Goal: Task Accomplishment & Management: Use online tool/utility

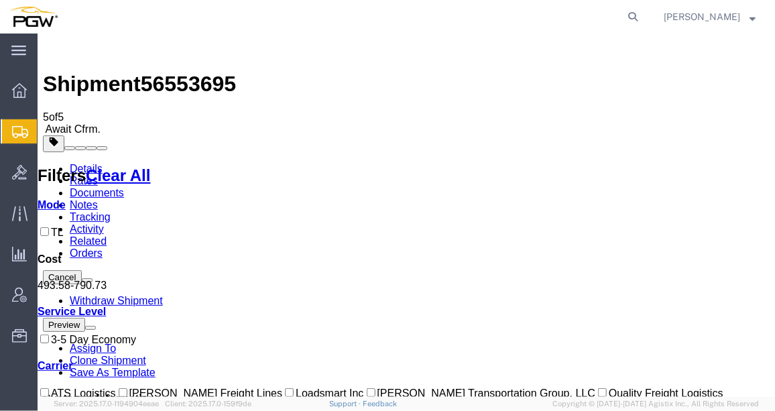
click at [20, 126] on icon at bounding box center [20, 132] width 16 height 12
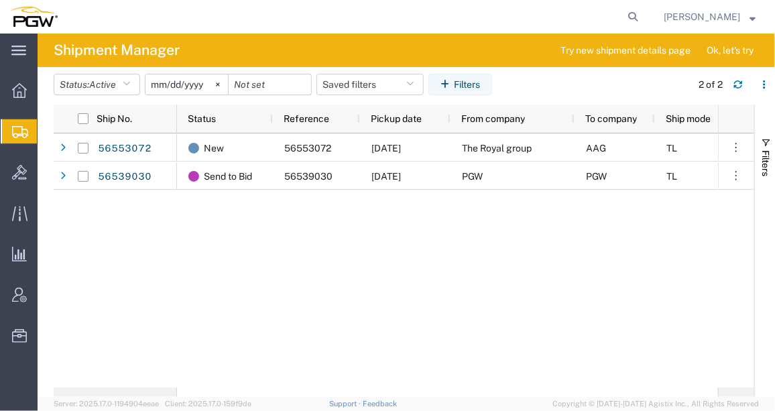
click at [254, 299] on div "New 56553072 [DATE] The Royal group AAG TL 5329 - PGW autoglass - Chillicothe S…" at bounding box center [447, 260] width 541 height 254
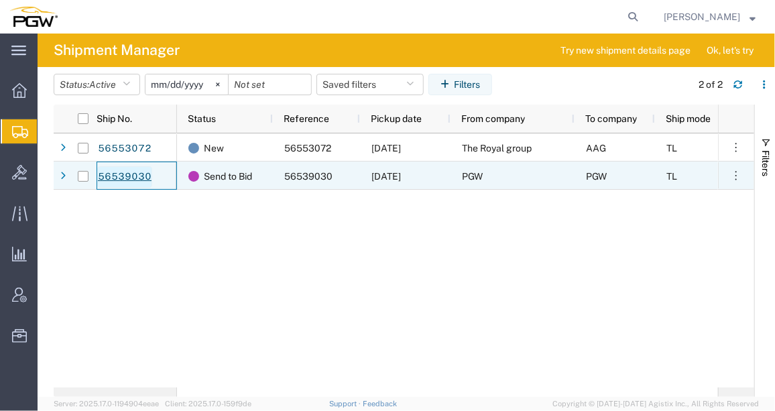
click at [138, 174] on link "56539030" at bounding box center [124, 176] width 55 height 21
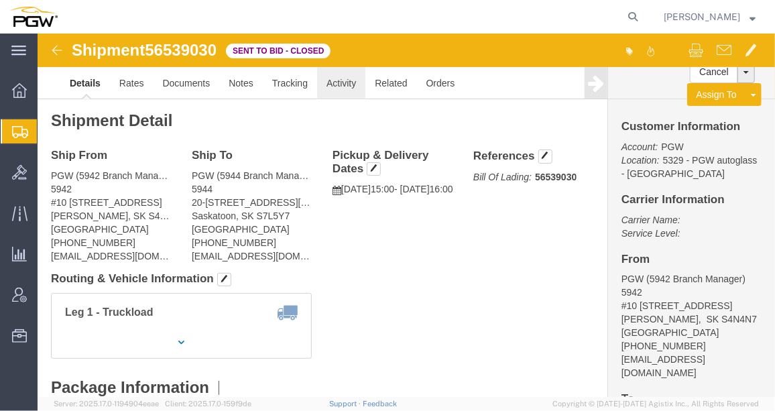
click link "Activity"
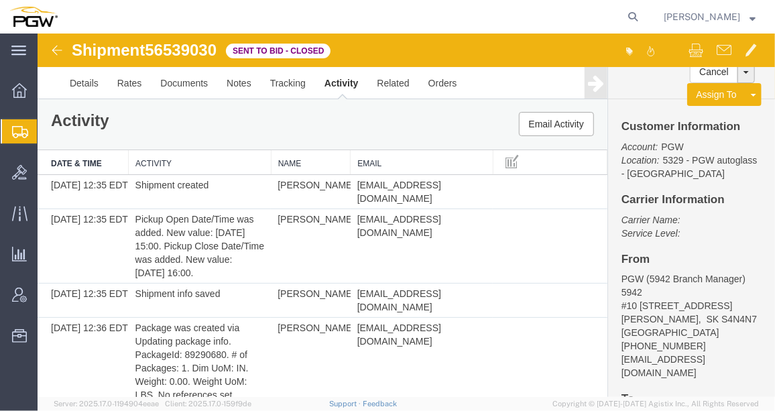
click at [60, 47] on img at bounding box center [56, 50] width 16 height 16
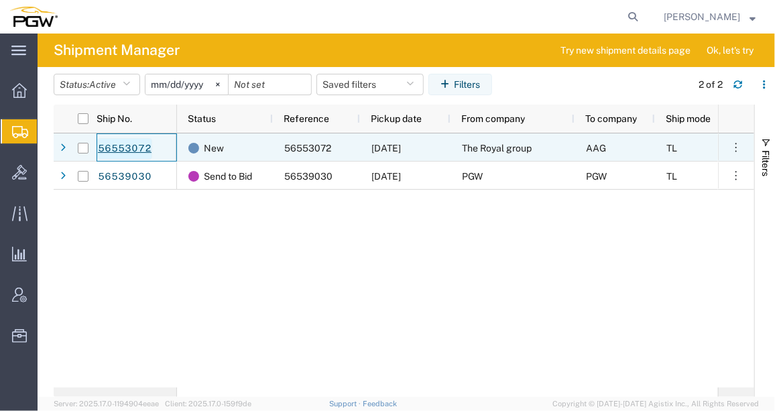
click at [140, 144] on link "56553072" at bounding box center [124, 148] width 55 height 21
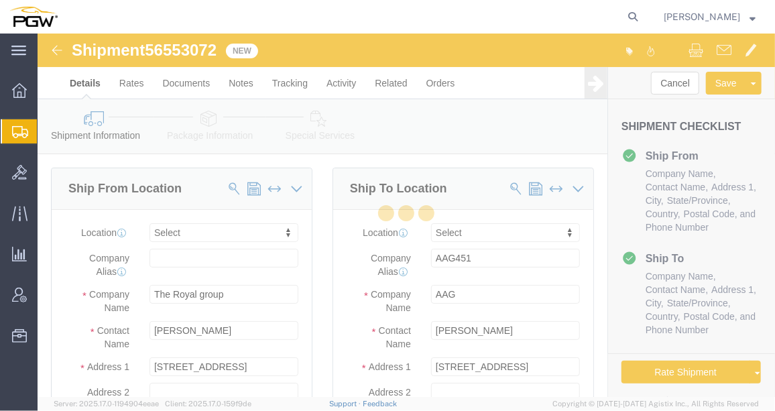
select select
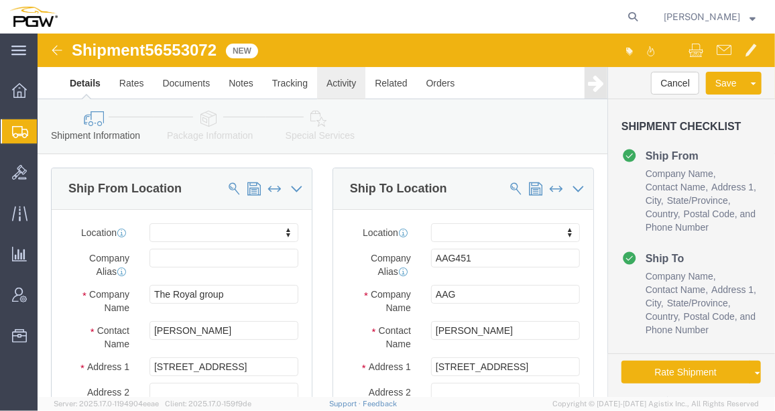
click link "Activity"
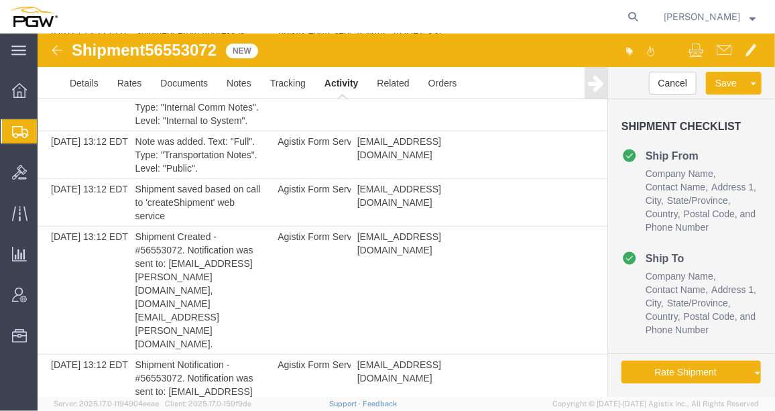
scroll to position [412, 0]
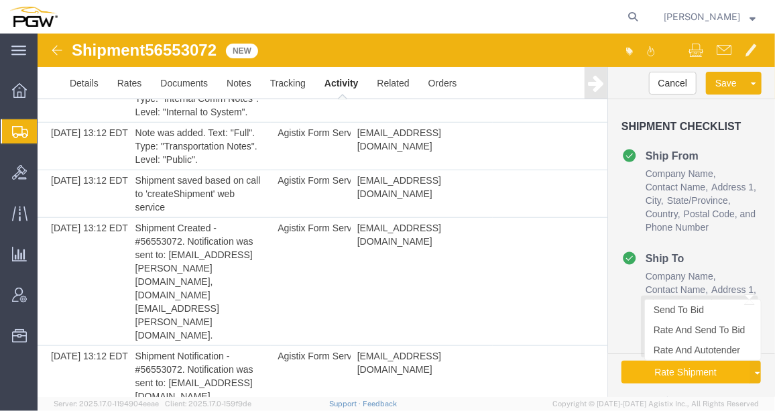
click at [688, 373] on button "Rate Shipment" at bounding box center [685, 371] width 129 height 23
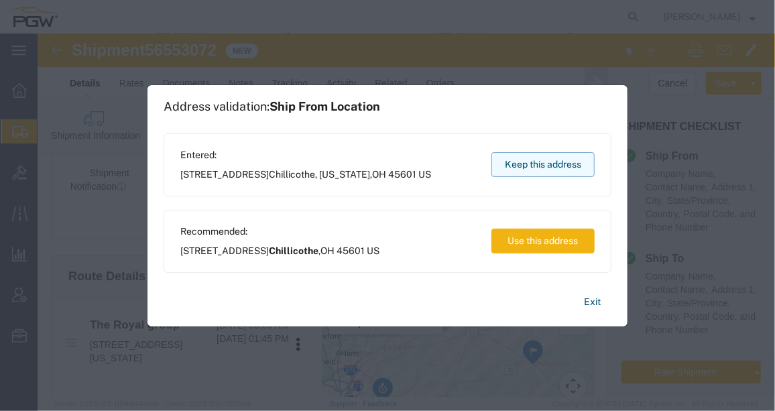
click at [536, 170] on button "Keep this address" at bounding box center [542, 164] width 103 height 25
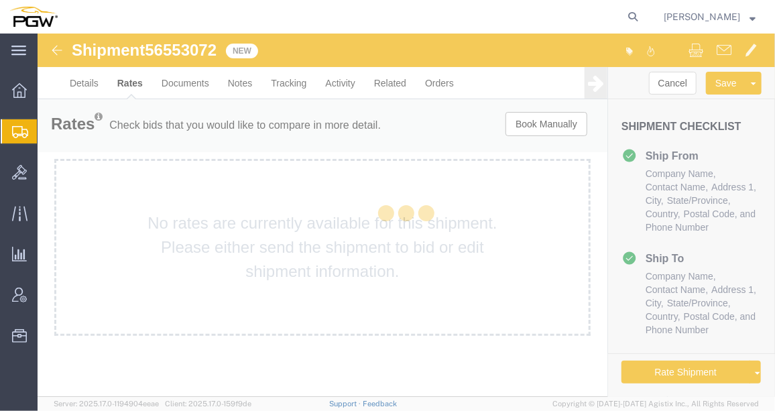
scroll to position [0, 0]
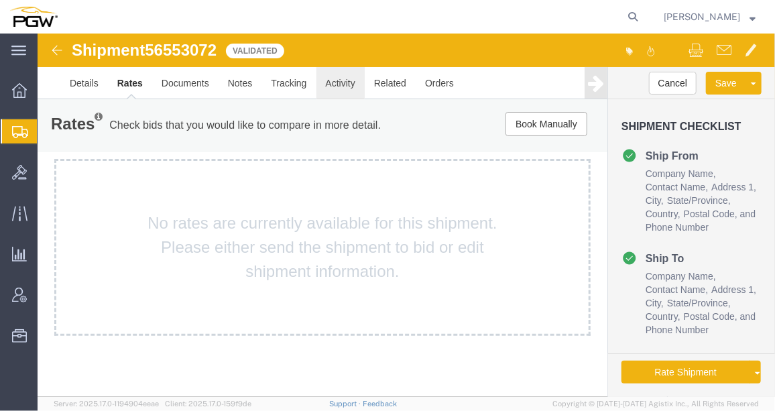
click at [348, 91] on link "Activity" at bounding box center [340, 82] width 48 height 32
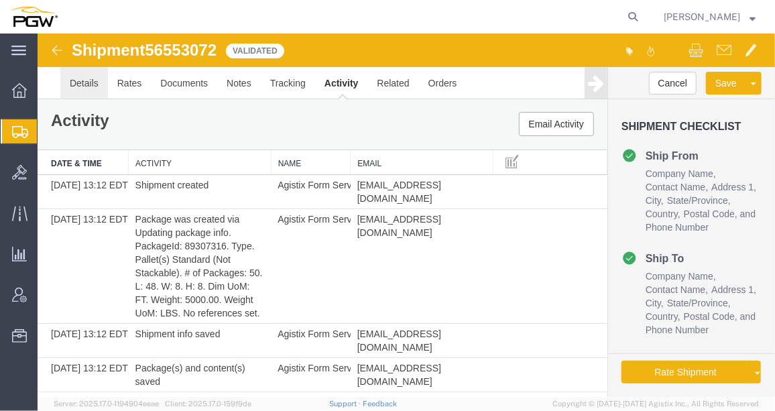
click at [83, 82] on link "Details" at bounding box center [84, 82] width 48 height 32
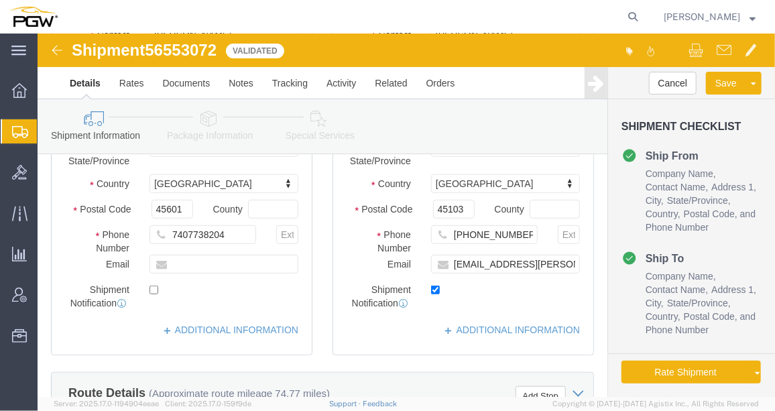
scroll to position [294, 0]
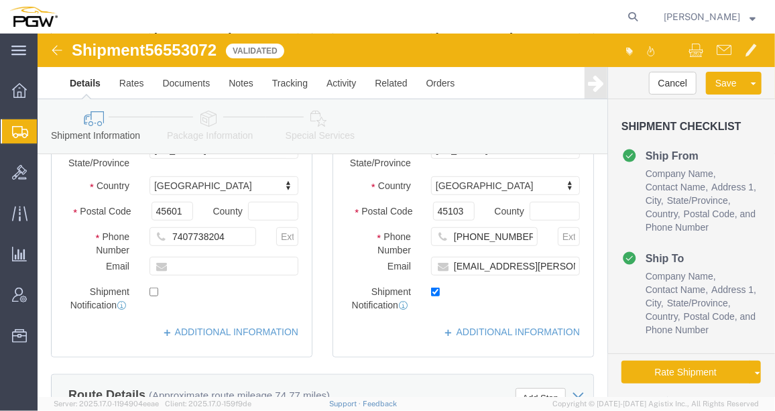
click icon
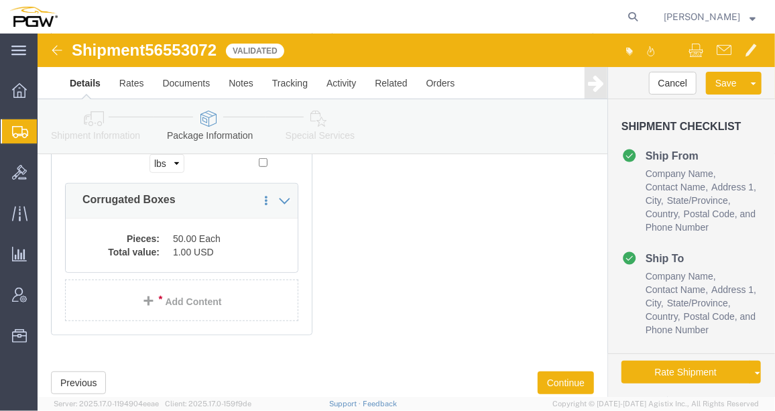
scroll to position [288, 0]
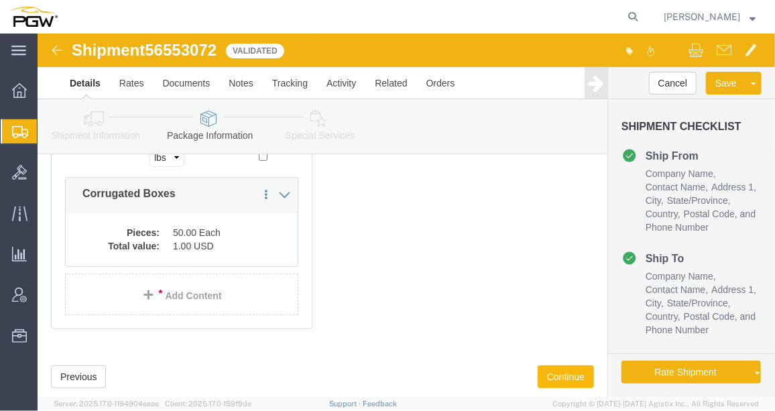
click button "Continue"
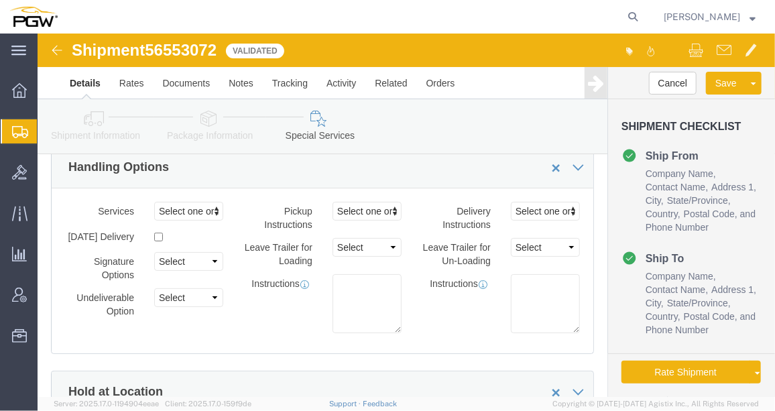
scroll to position [0, 0]
